Goal: Contribute content: Add original content to the website for others to see

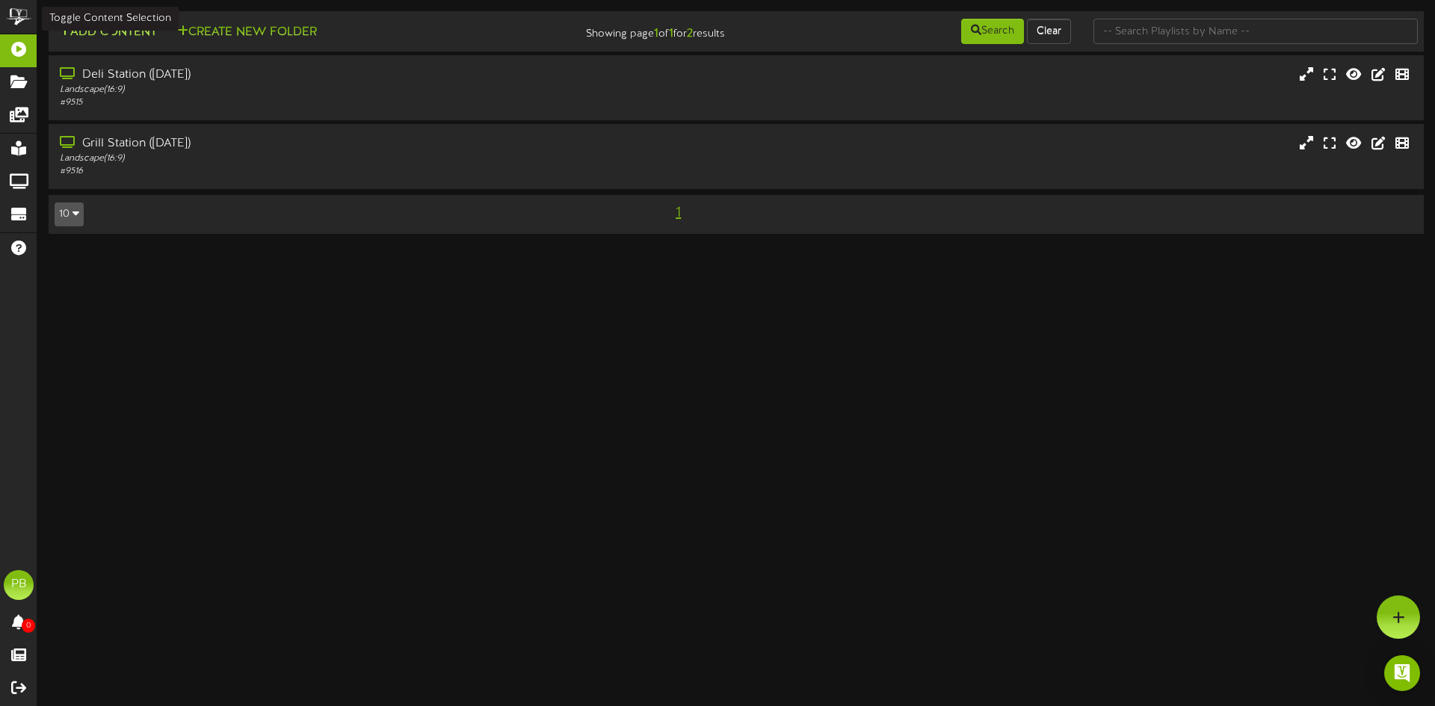
click at [104, 30] on button "Add Content" at bounding box center [108, 32] width 107 height 19
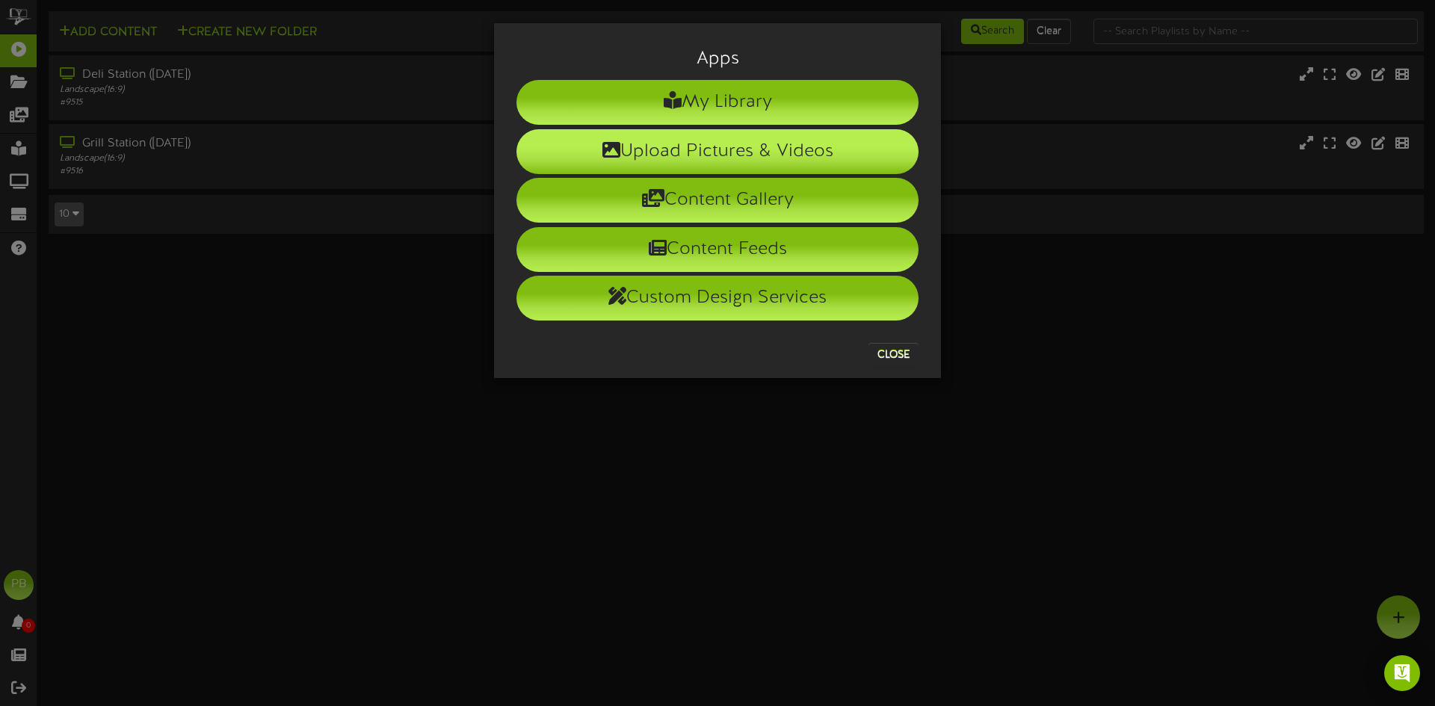
click at [711, 159] on li "Upload Pictures & Videos" at bounding box center [718, 151] width 402 height 45
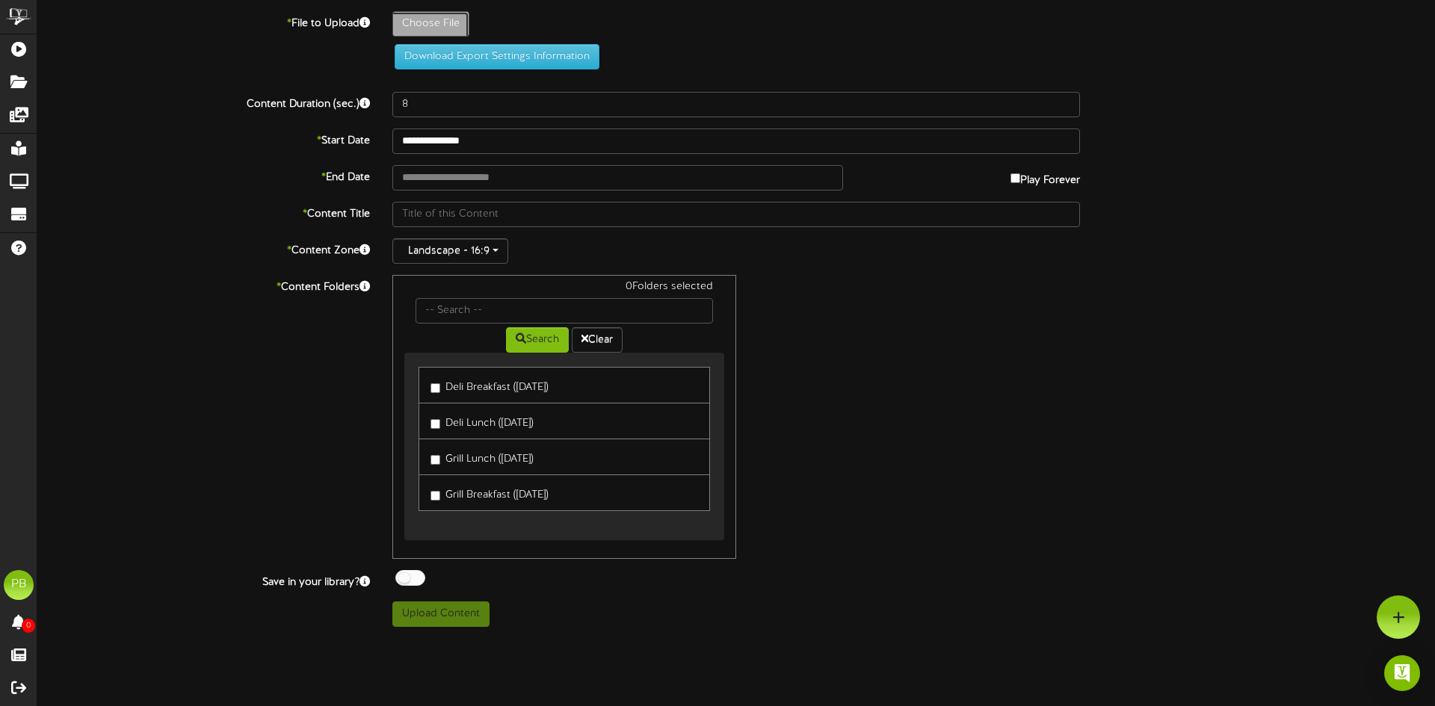
type input "**********"
type input "AugustMenu"
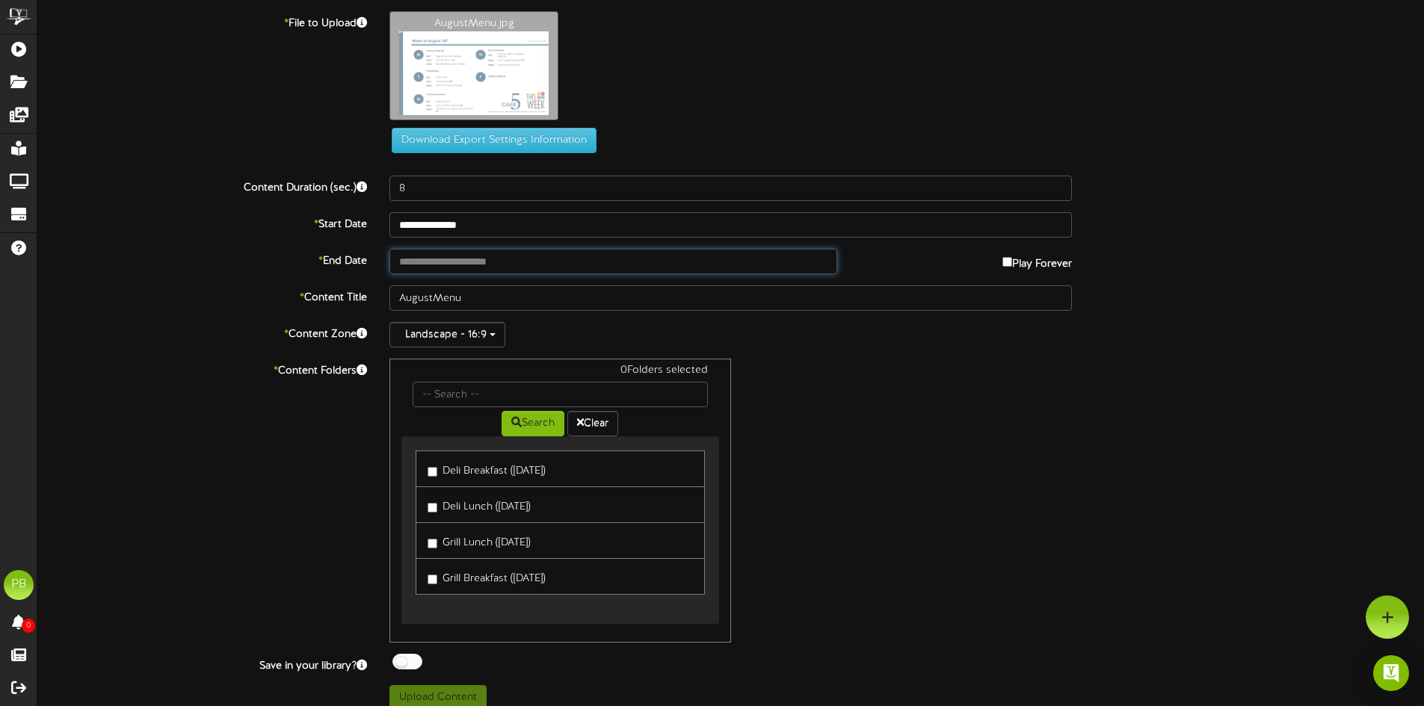
click at [493, 261] on input "text" at bounding box center [612, 261] width 447 height 25
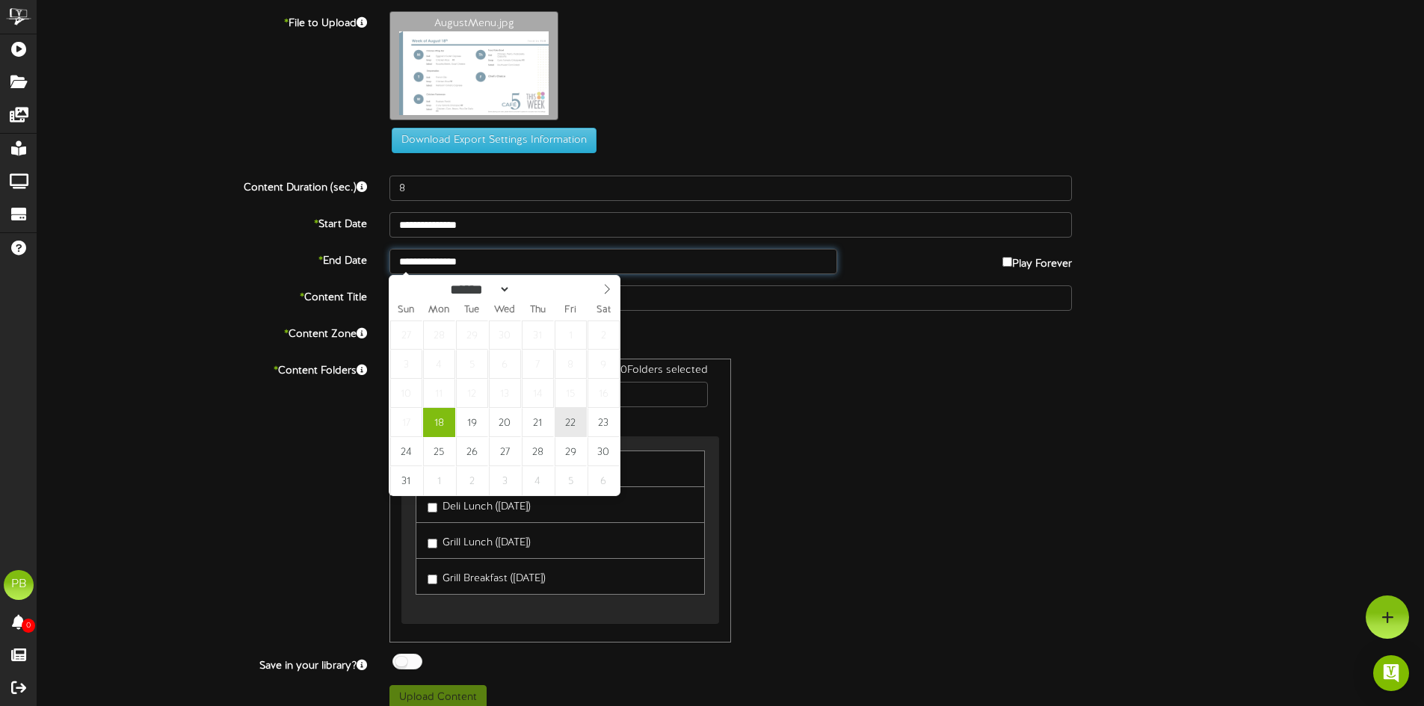
type input "**********"
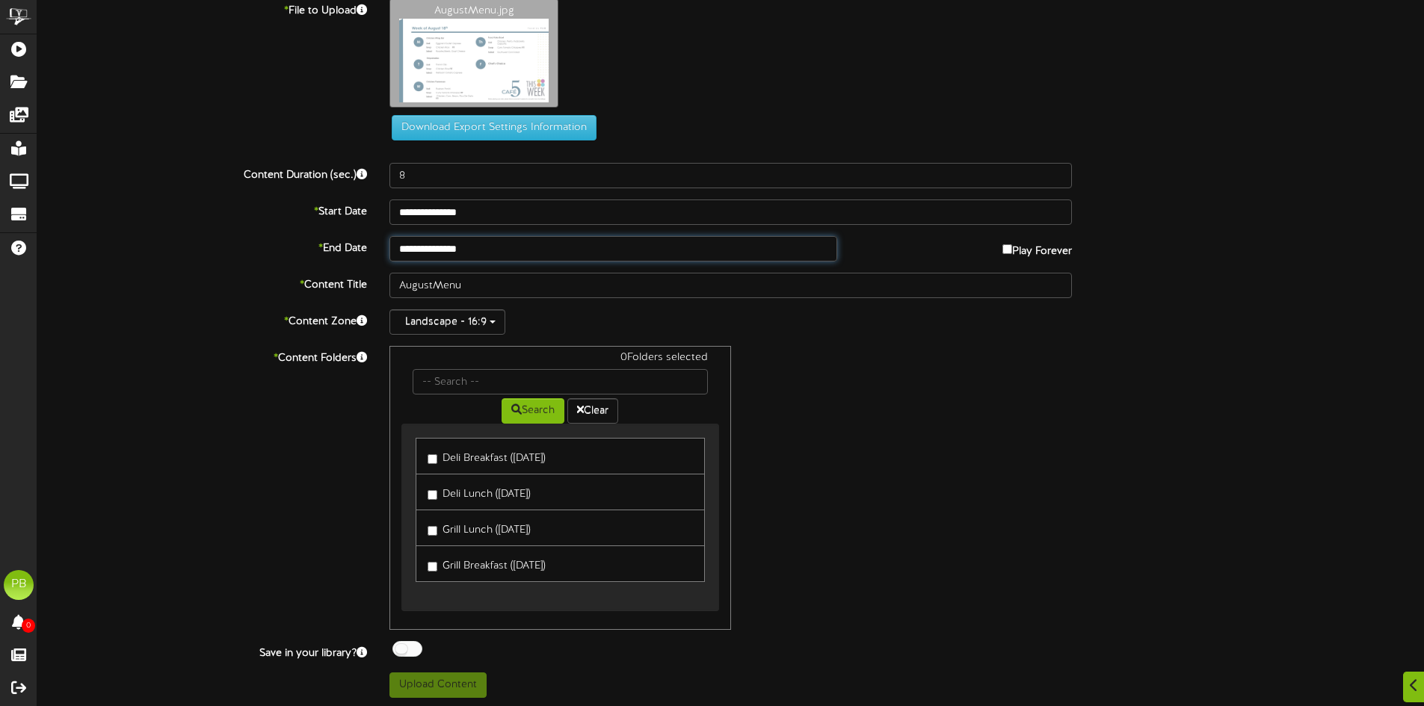
scroll to position [16, 0]
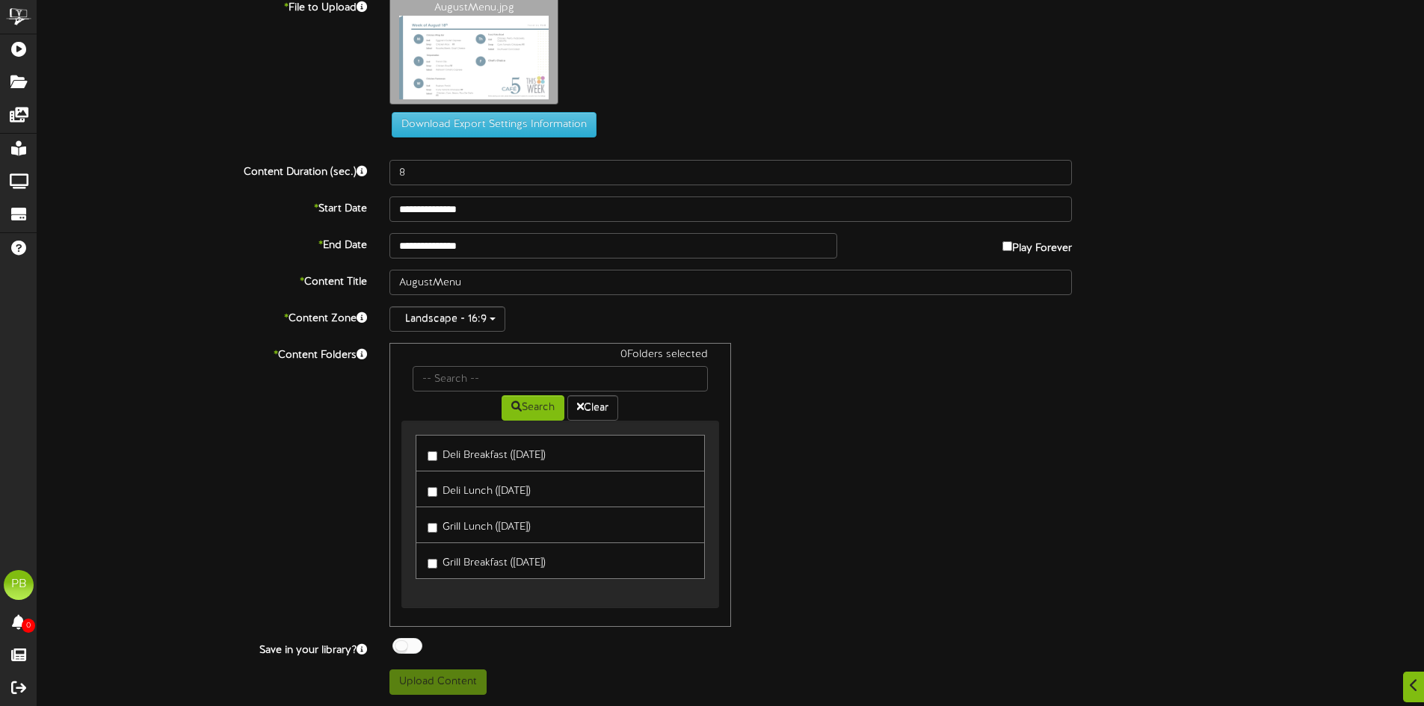
click at [427, 497] on link "Deli Lunch ([DATE])" at bounding box center [560, 489] width 289 height 37
click at [440, 519] on label "Grill Lunch ([DATE])" at bounding box center [479, 525] width 103 height 20
click at [448, 688] on button "Upload Content" at bounding box center [437, 682] width 97 height 25
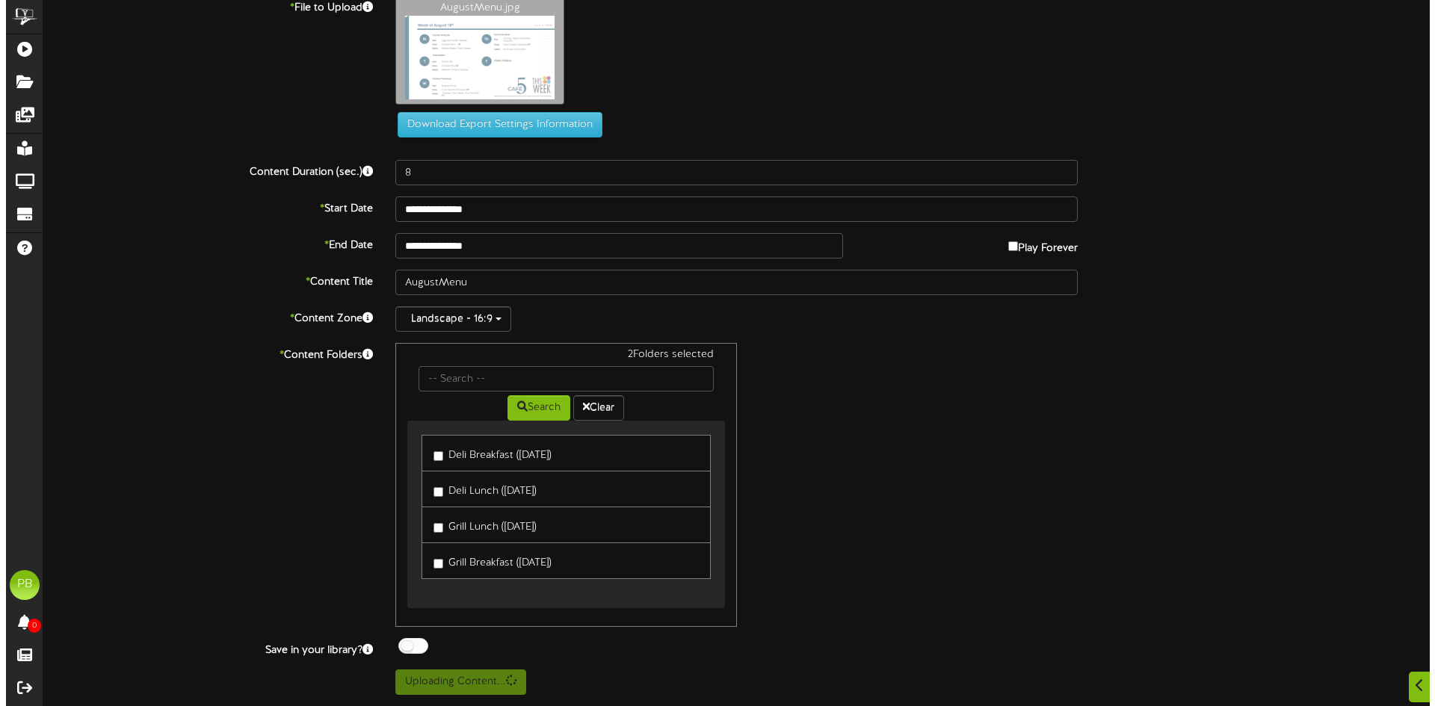
scroll to position [0, 0]
